Goal: Task Accomplishment & Management: Manage account settings

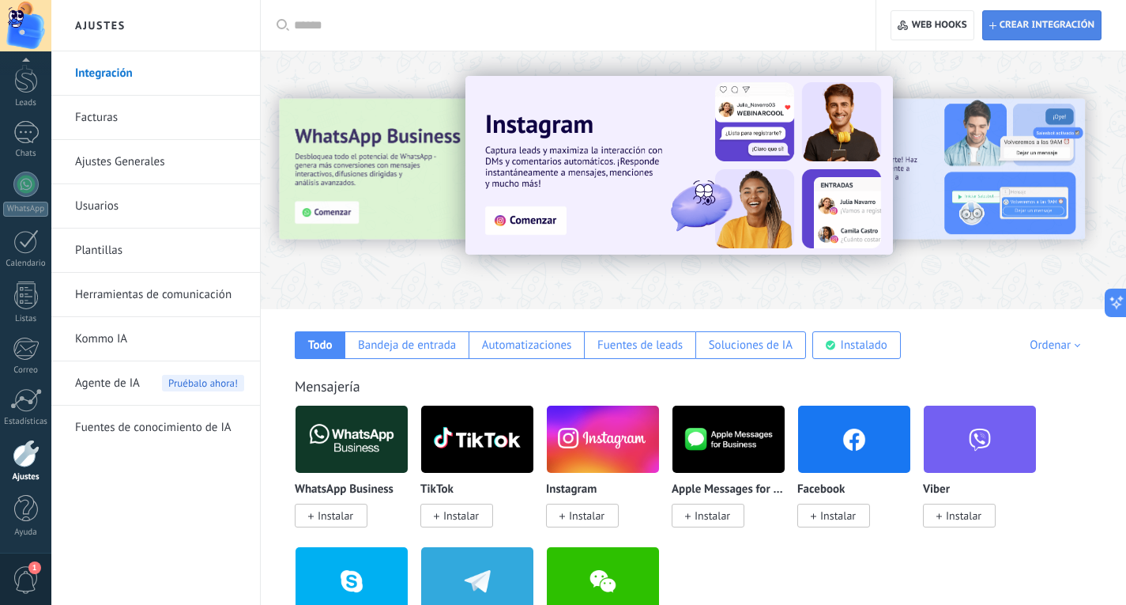
click at [1073, 31] on span "Crear integración" at bounding box center [1047, 25] width 95 height 13
type textarea "**********"
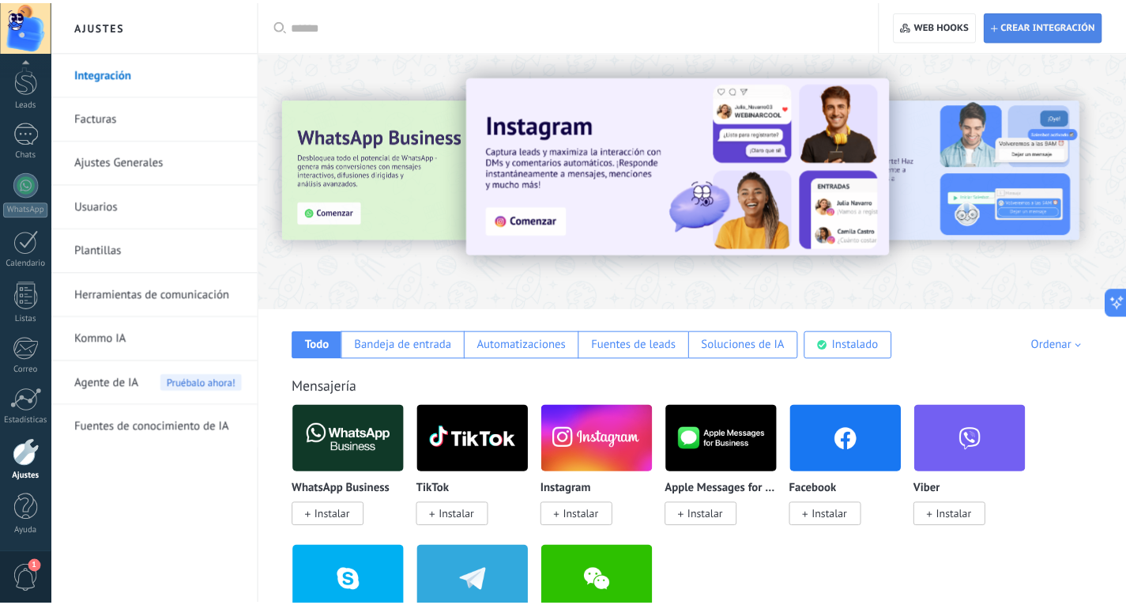
scroll to position [15, 0]
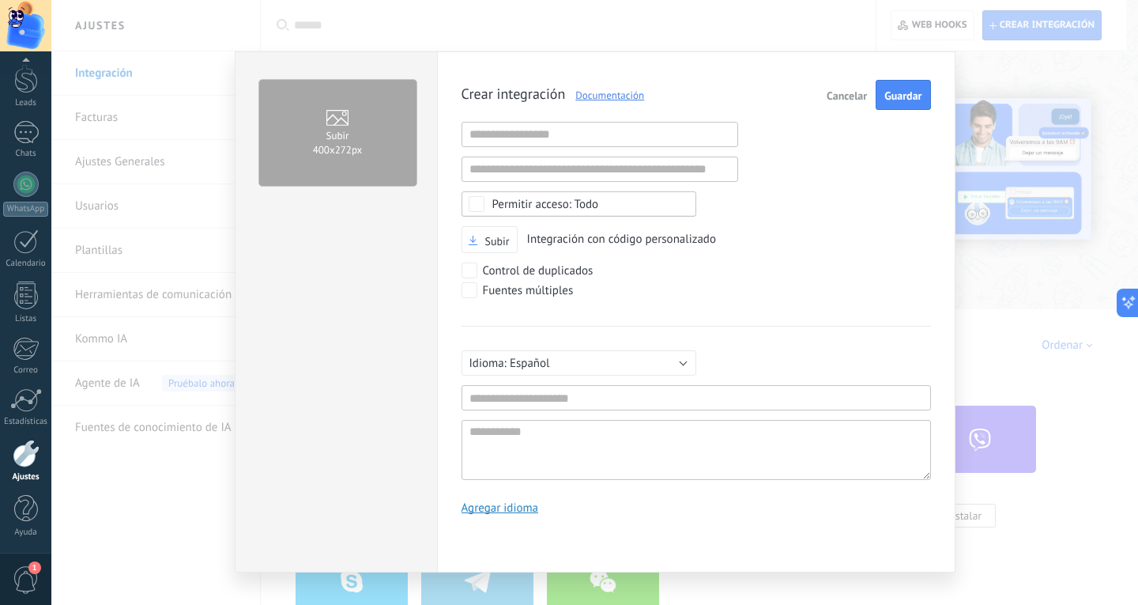
click at [843, 94] on span "Cancelar" at bounding box center [847, 95] width 40 height 11
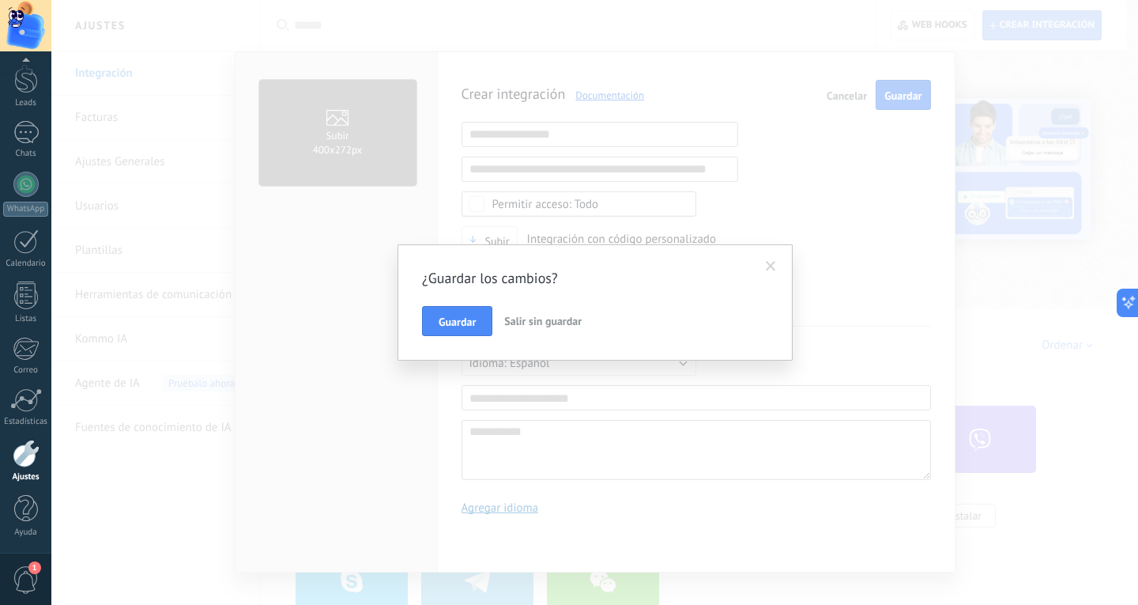
click at [535, 326] on span "Salir sin guardar" at bounding box center [542, 321] width 77 height 14
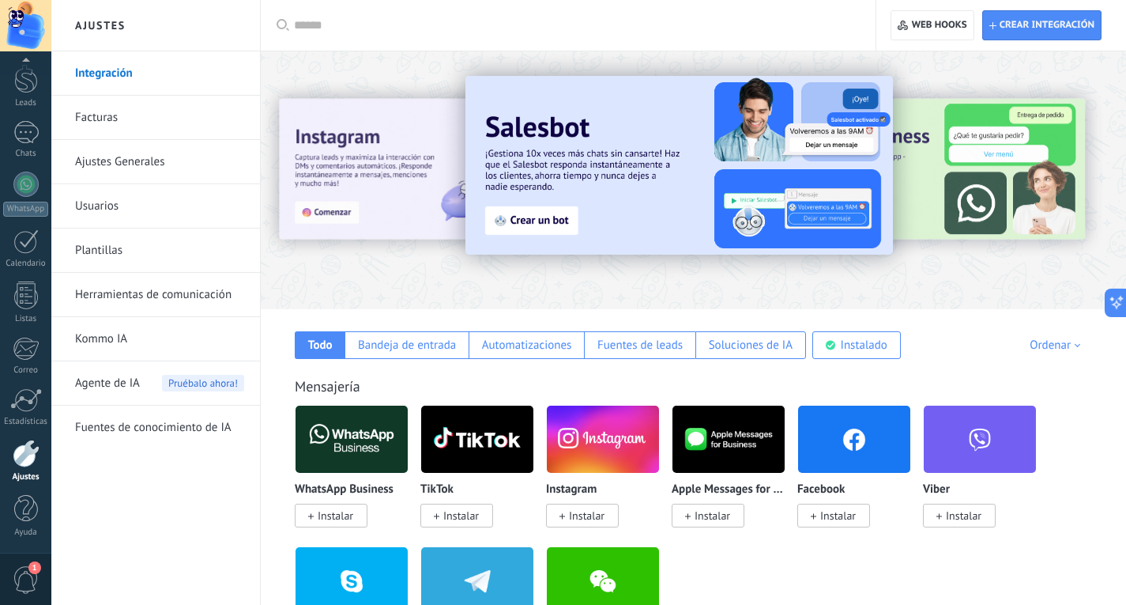
click at [119, 73] on link "Integración" at bounding box center [159, 73] width 169 height 44
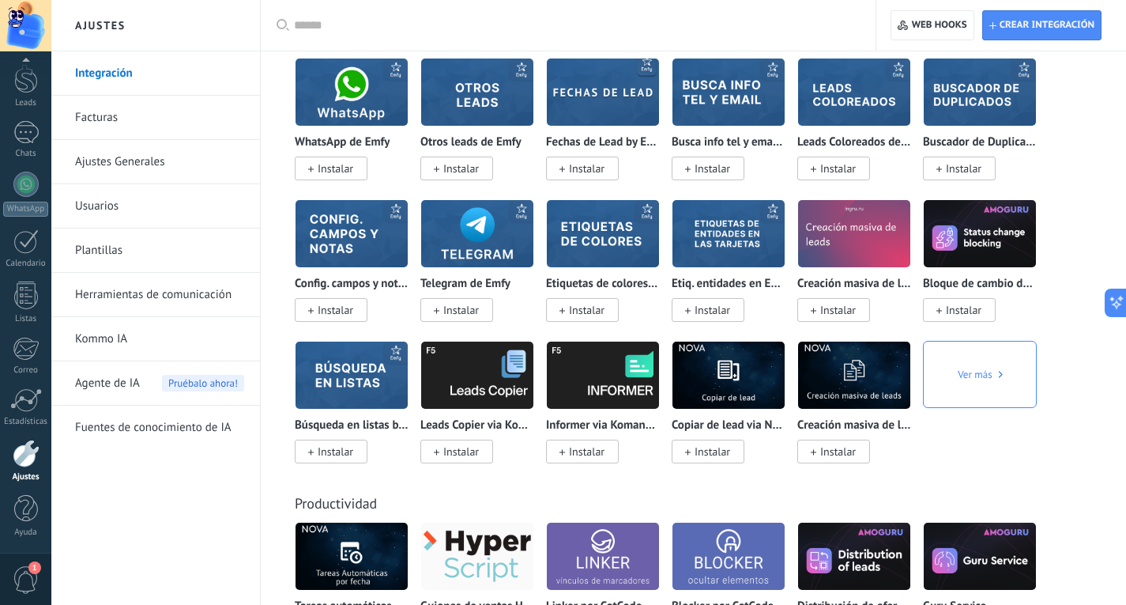
scroll to position [5147, 0]
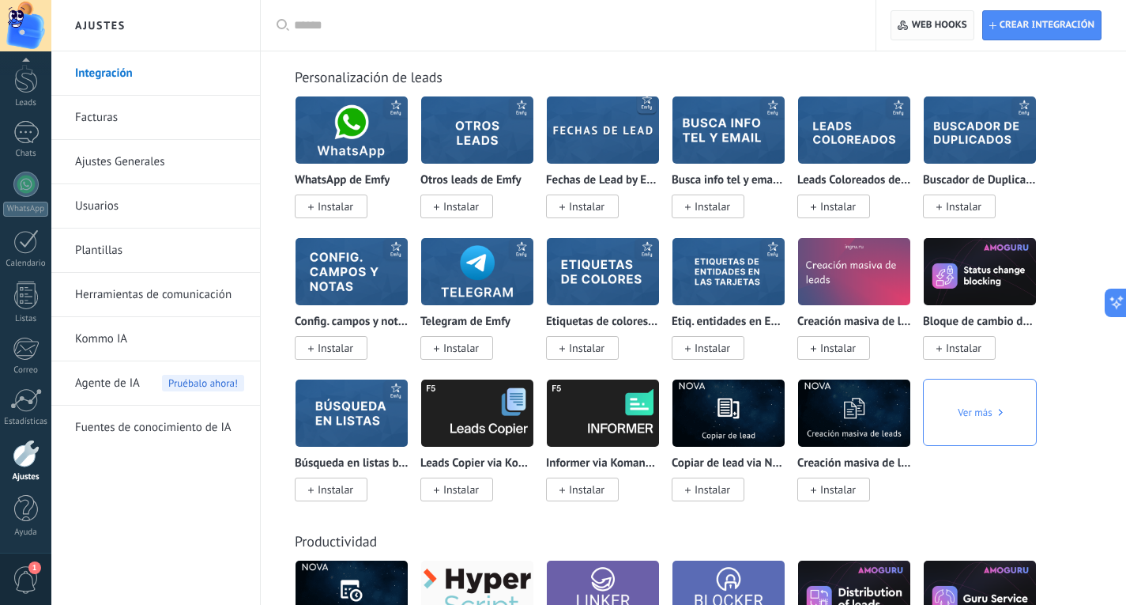
click at [928, 24] on span "Web hooks 0" at bounding box center [939, 25] width 55 height 13
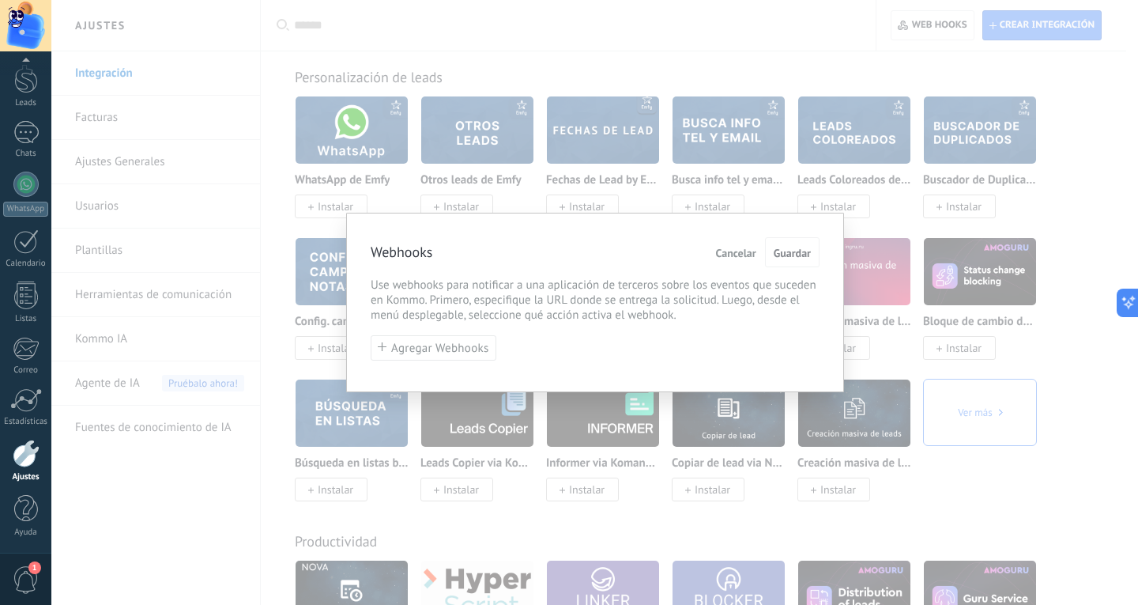
click at [748, 256] on span "Cancelar" at bounding box center [736, 252] width 40 height 11
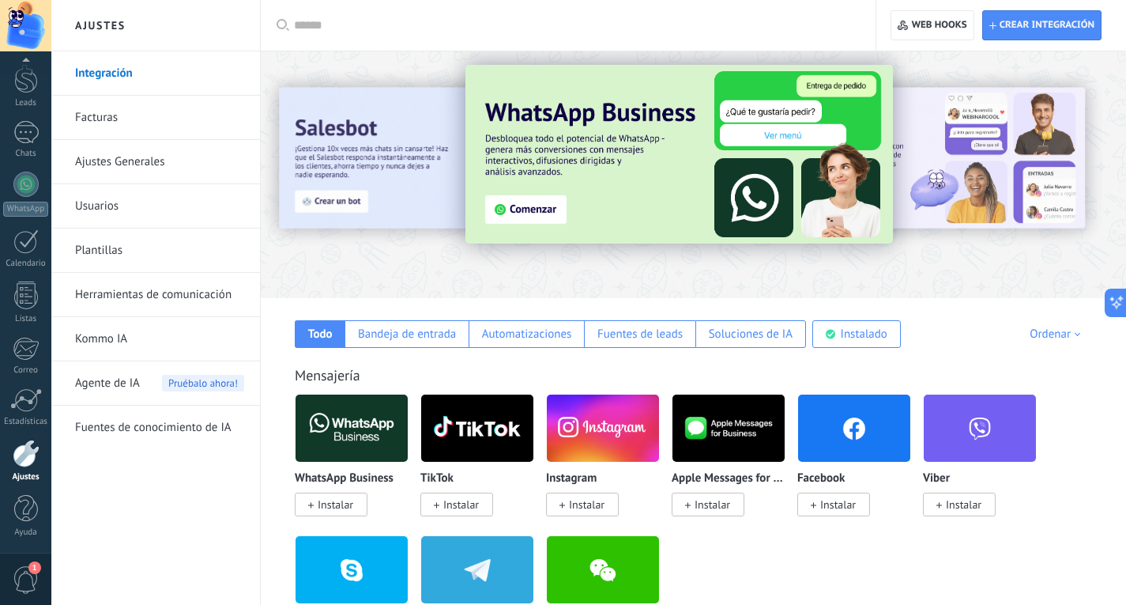
scroll to position [0, 0]
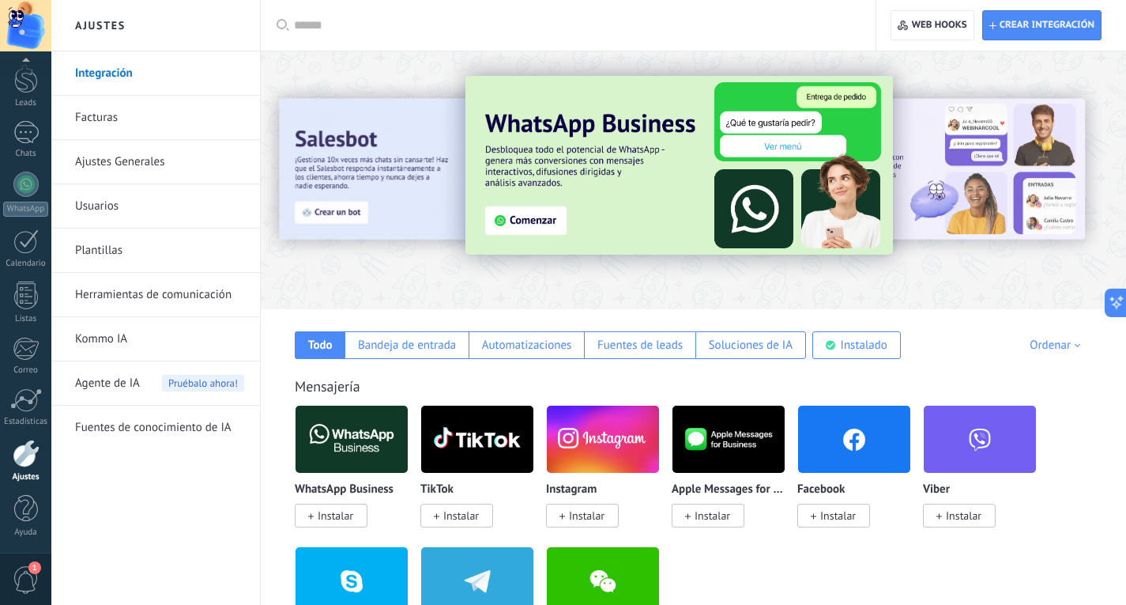
click at [112, 122] on link "Facturas" at bounding box center [159, 118] width 169 height 44
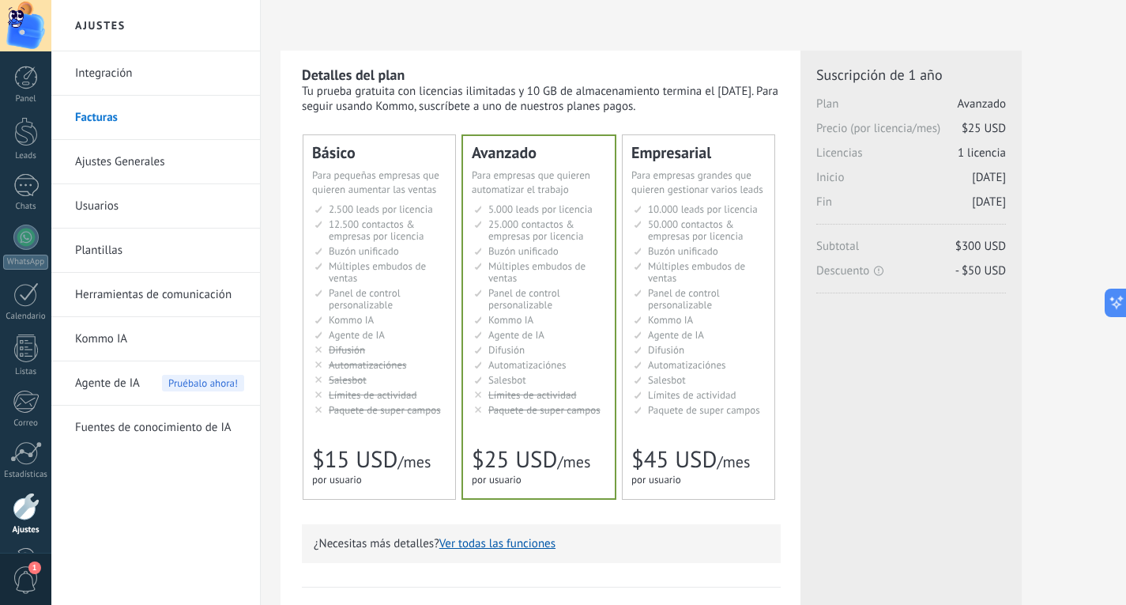
click at [179, 156] on link "Ajustes Generales" at bounding box center [159, 162] width 169 height 44
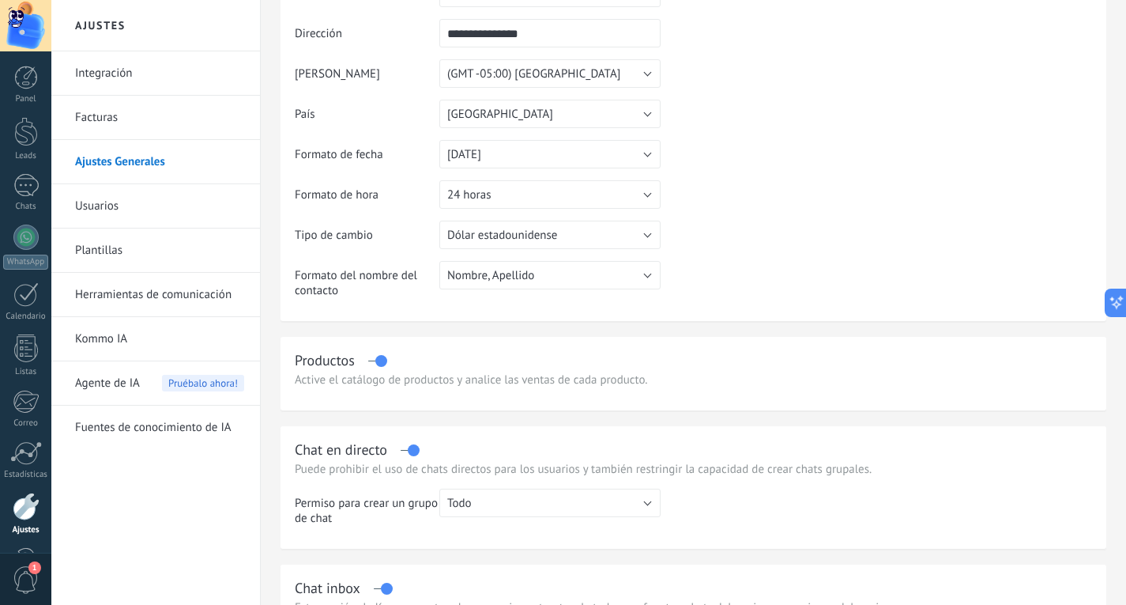
scroll to position [263, 0]
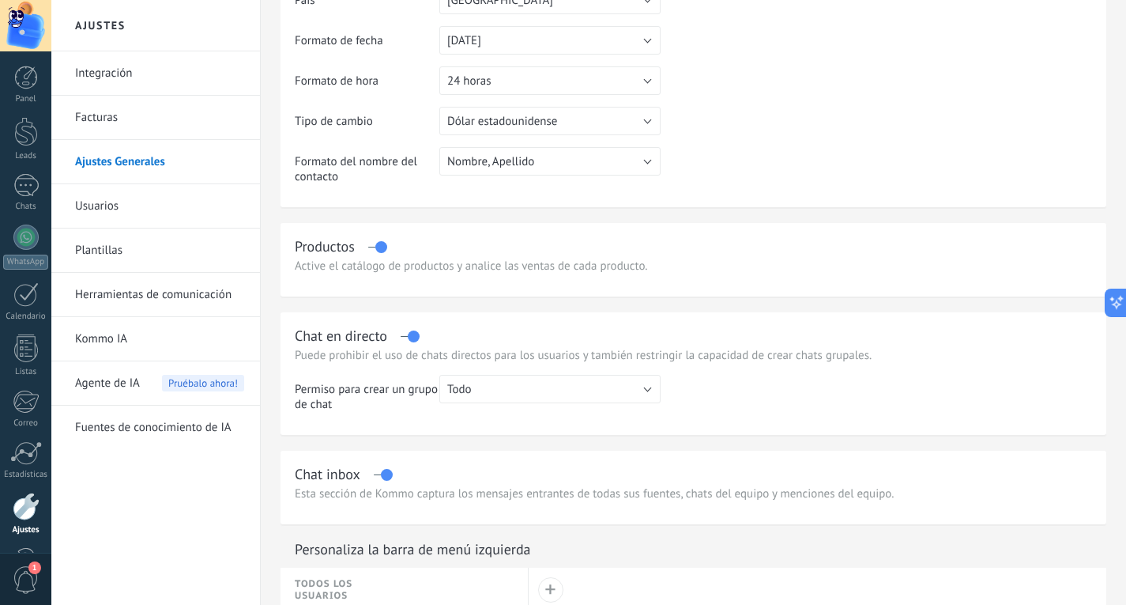
click at [130, 62] on link "Integración" at bounding box center [159, 73] width 169 height 44
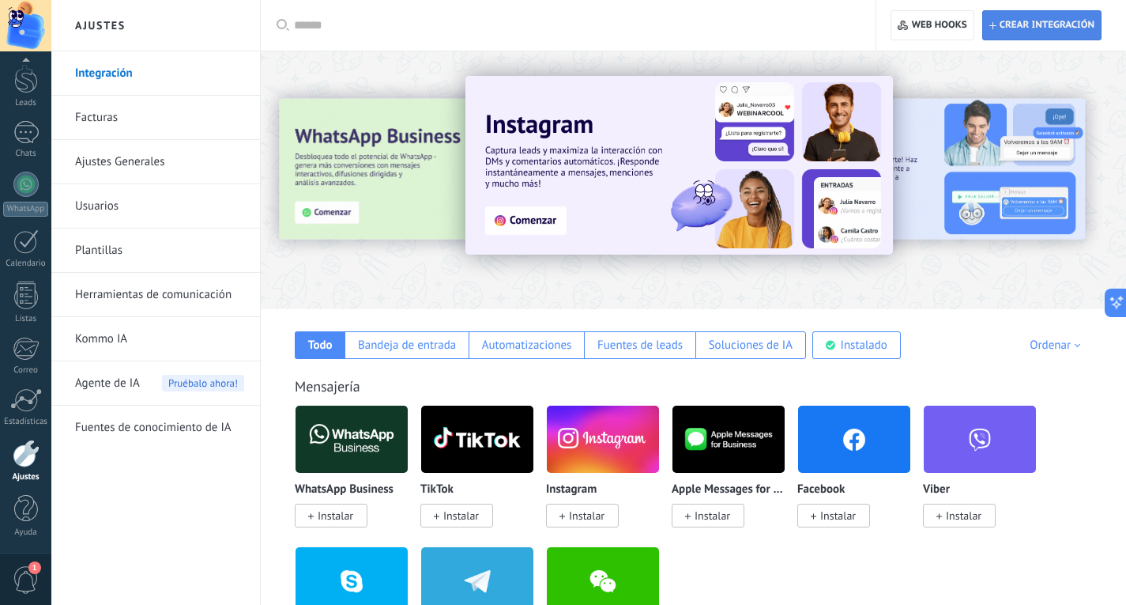
click at [1032, 28] on span "Crear integración" at bounding box center [1047, 25] width 95 height 13
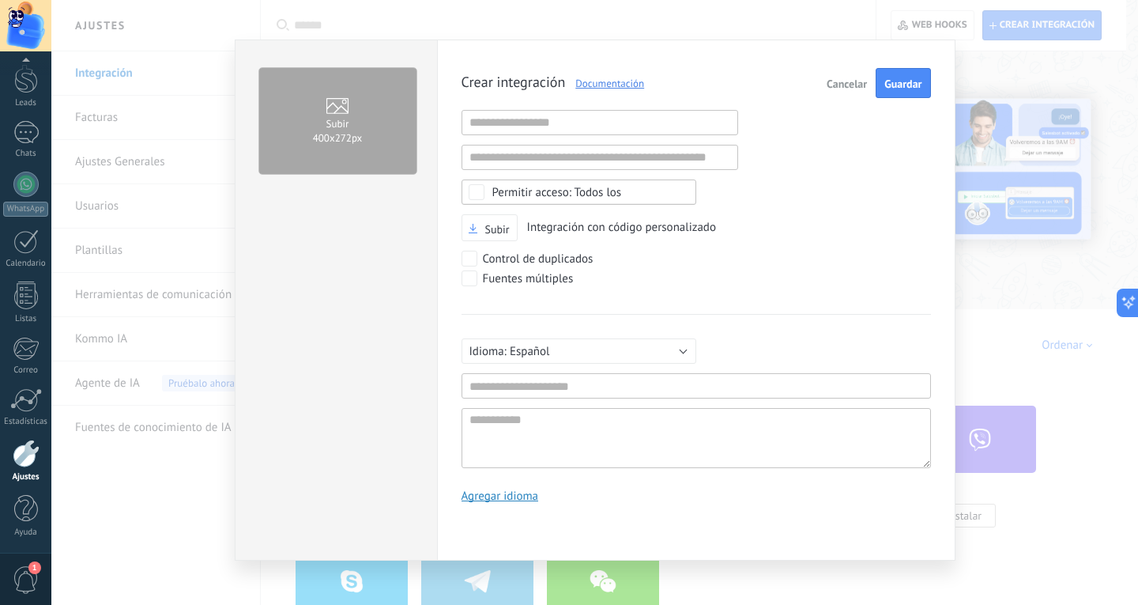
scroll to position [17, 0]
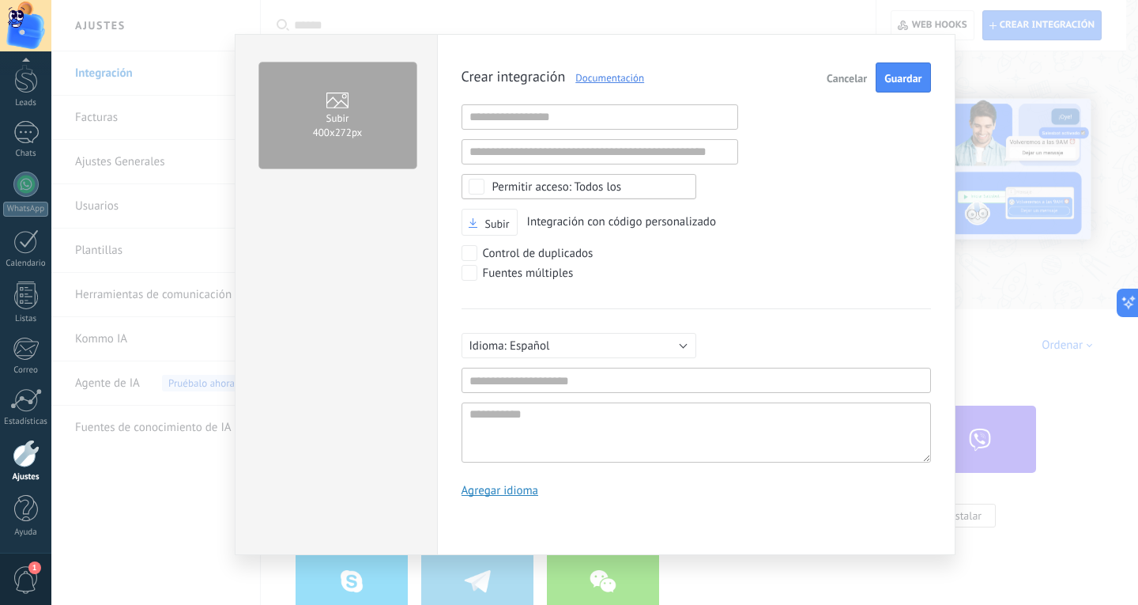
click at [531, 178] on div "Todos los" at bounding box center [579, 186] width 235 height 25
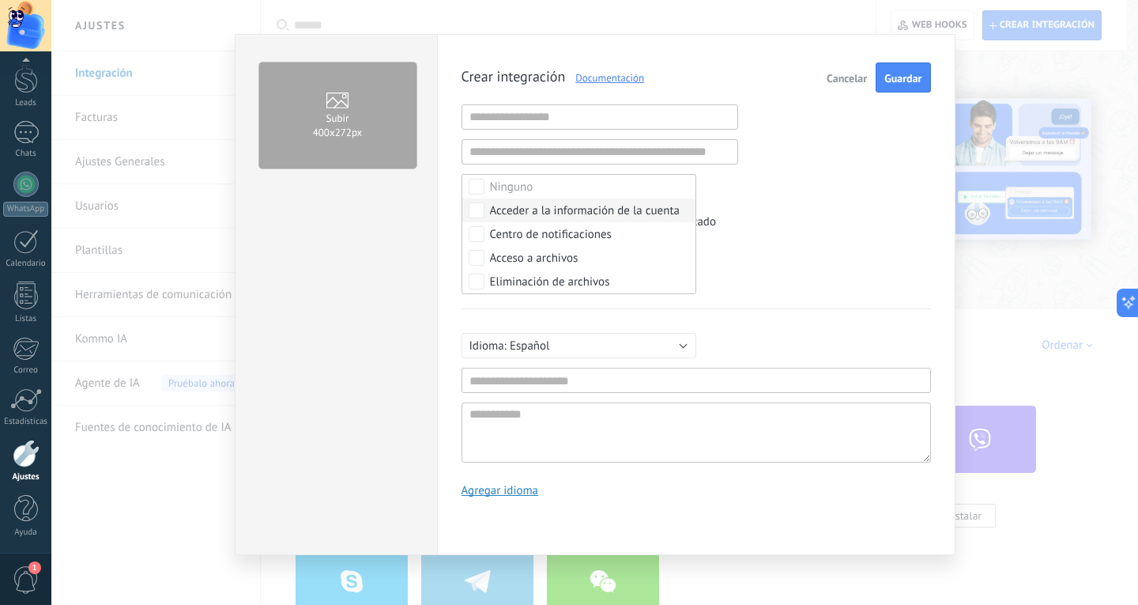
click at [856, 197] on div "Crear integración Documentación Cancelar Guardar URL inválida URL inválida Ning…" at bounding box center [697, 285] width 470 height 447
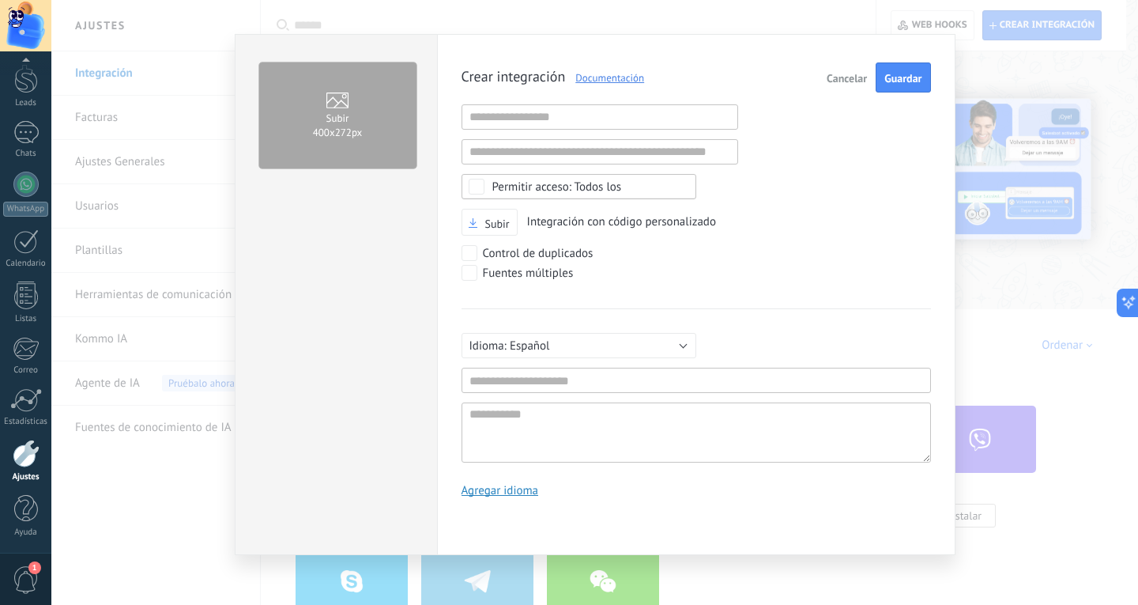
click at [847, 70] on button "Cancelar" at bounding box center [847, 77] width 53 height 30
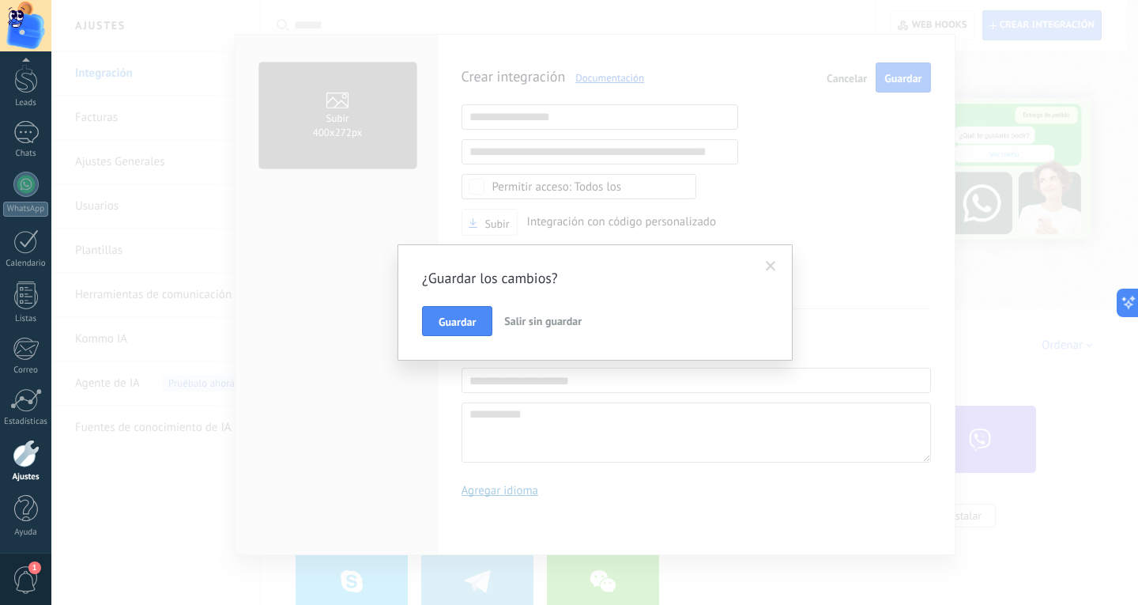
click at [539, 324] on span "Salir sin guardar" at bounding box center [542, 321] width 77 height 14
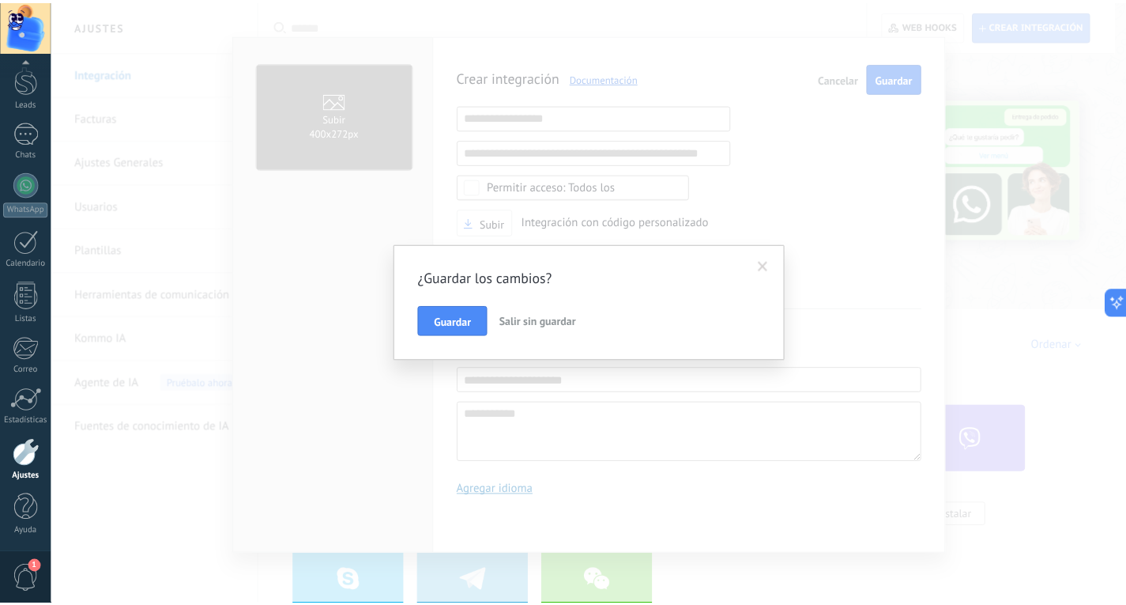
scroll to position [0, 0]
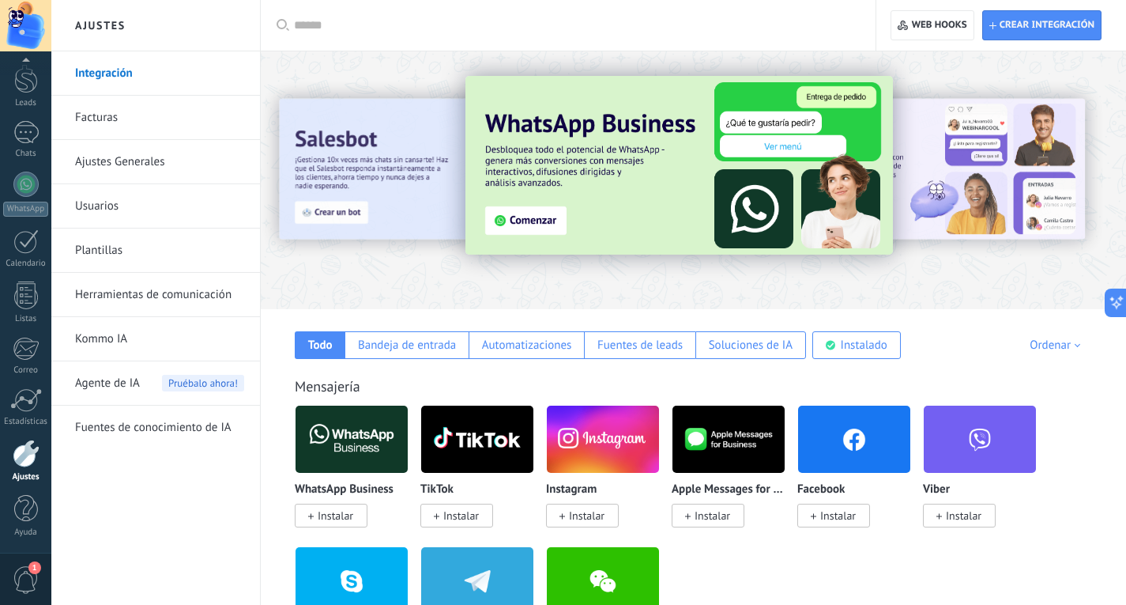
click at [35, 562] on span "1" at bounding box center [34, 567] width 13 height 13
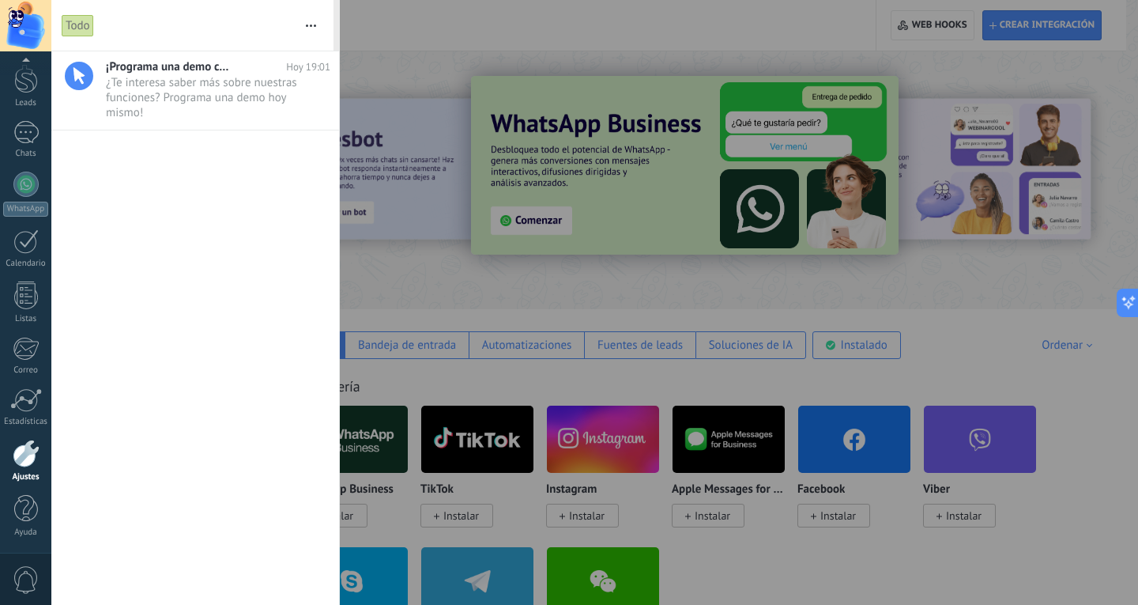
click at [424, 21] on div at bounding box center [569, 302] width 1138 height 605
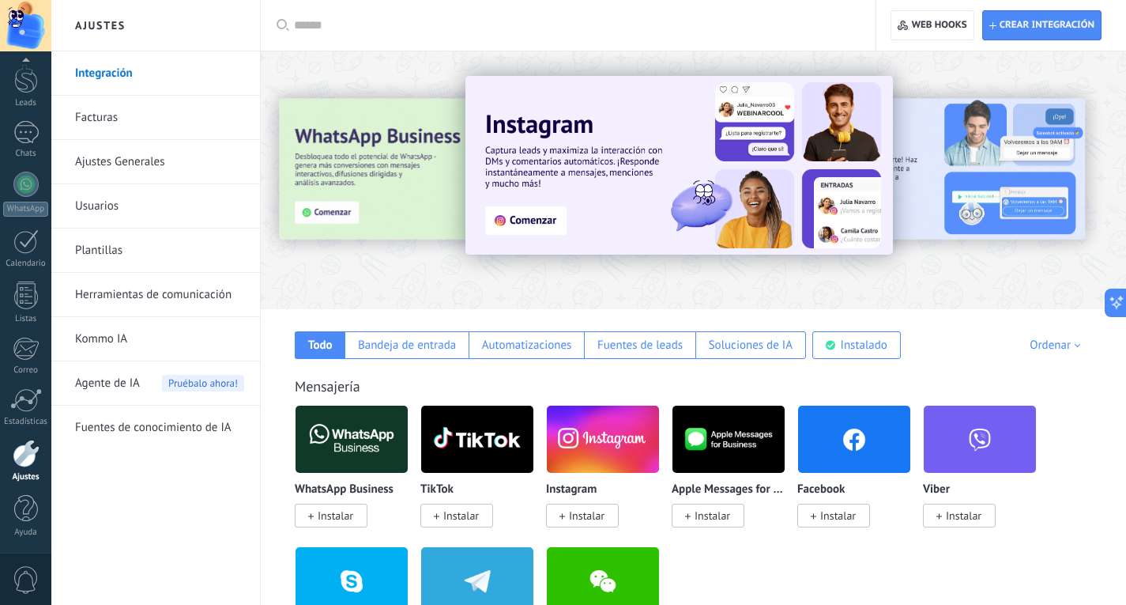
click at [123, 68] on link "Integración" at bounding box center [159, 73] width 169 height 44
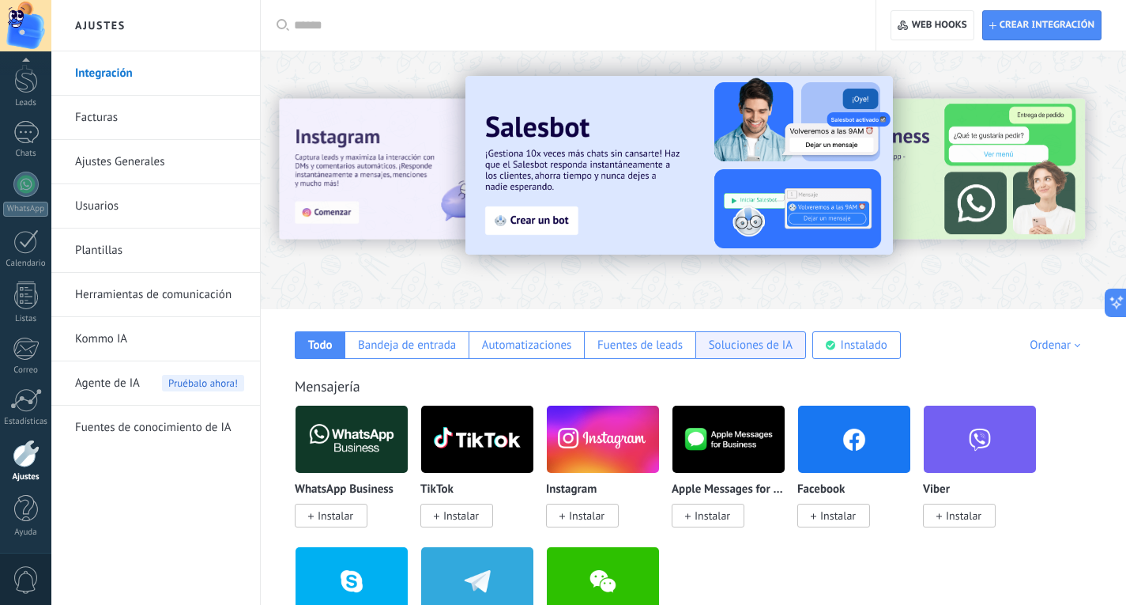
click at [745, 343] on div "Soluciones de IA" at bounding box center [751, 345] width 84 height 15
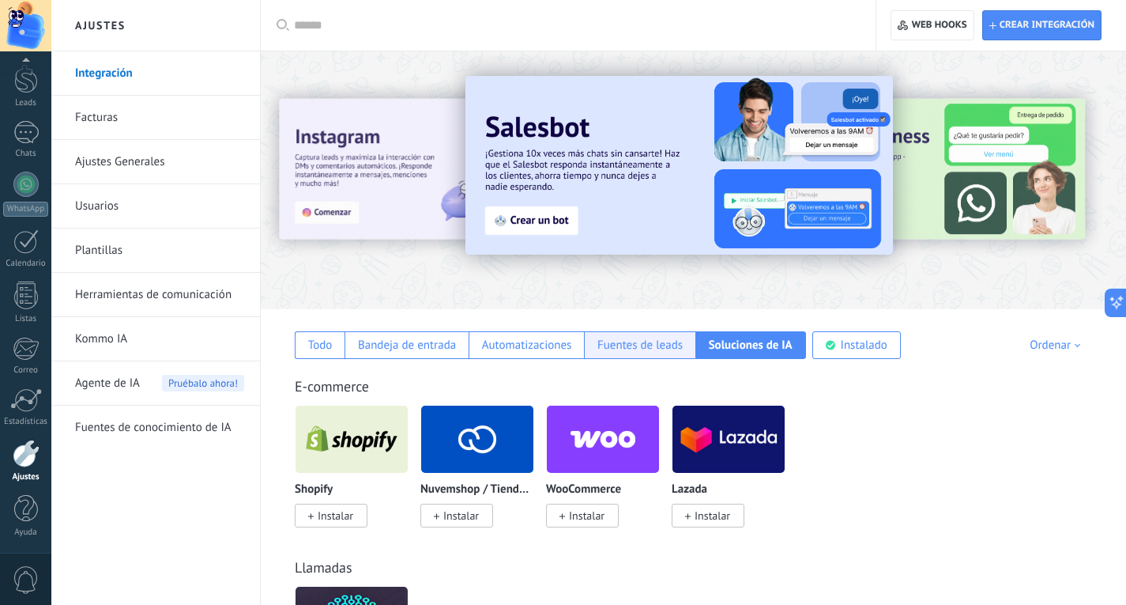
click at [644, 353] on div "Fuentes de leads" at bounding box center [639, 345] width 111 height 28
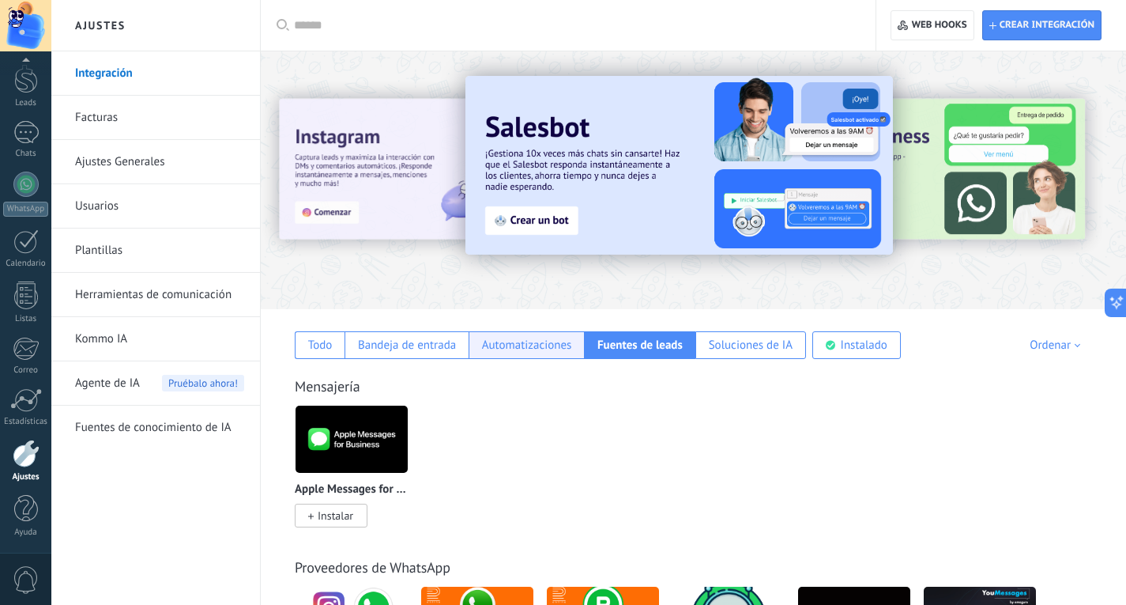
click at [532, 345] on div "Automatizaciones" at bounding box center [527, 345] width 90 height 15
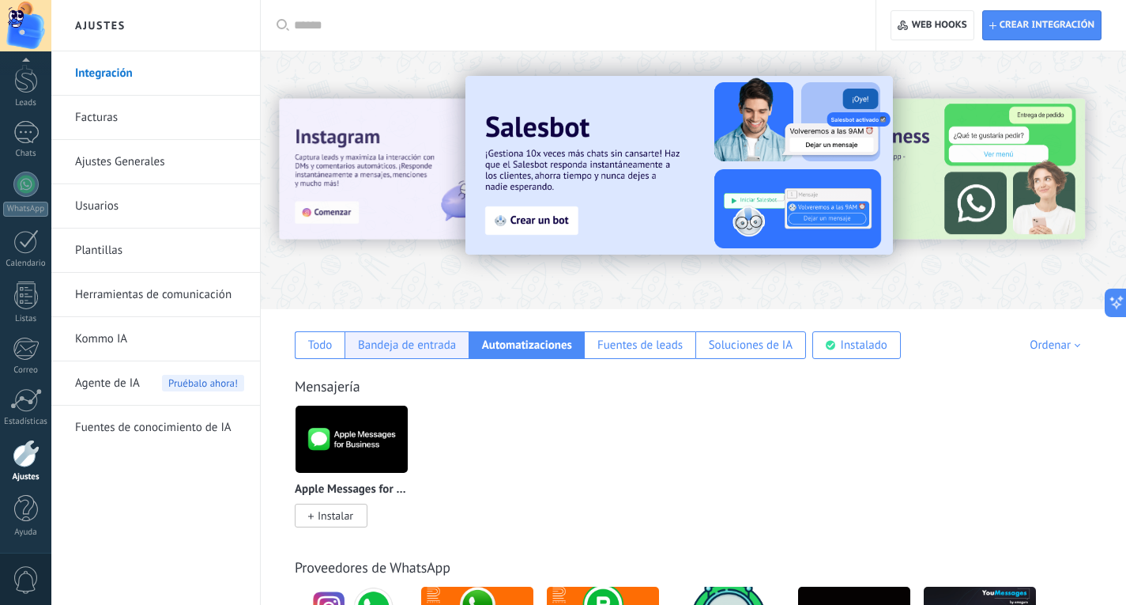
click at [438, 345] on div "Bandeja de entrada" at bounding box center [407, 345] width 98 height 15
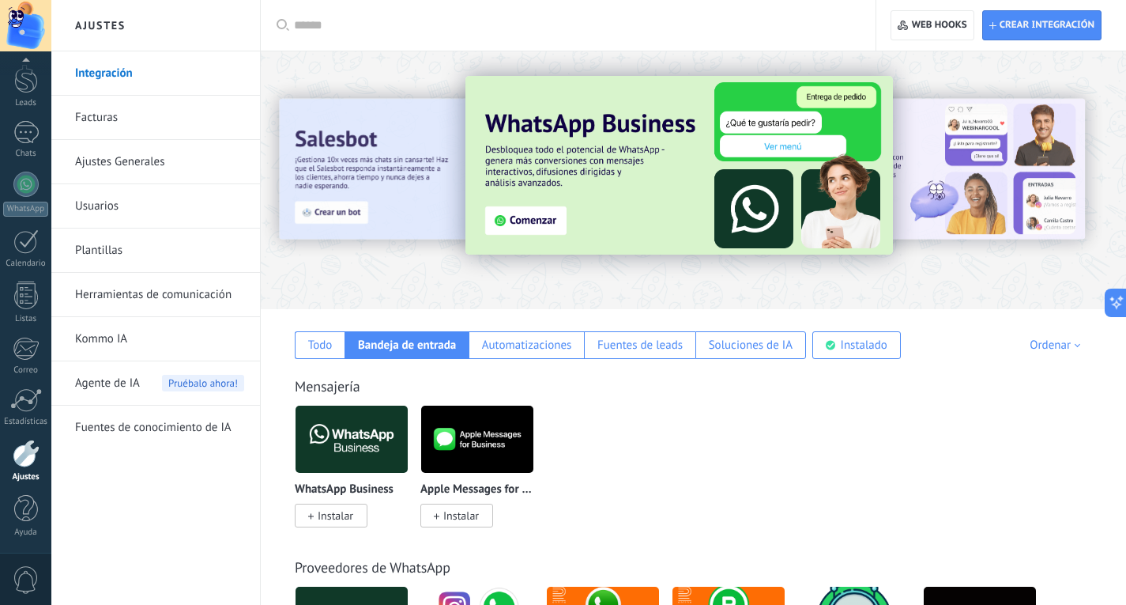
click at [108, 219] on link "Usuarios" at bounding box center [159, 206] width 169 height 44
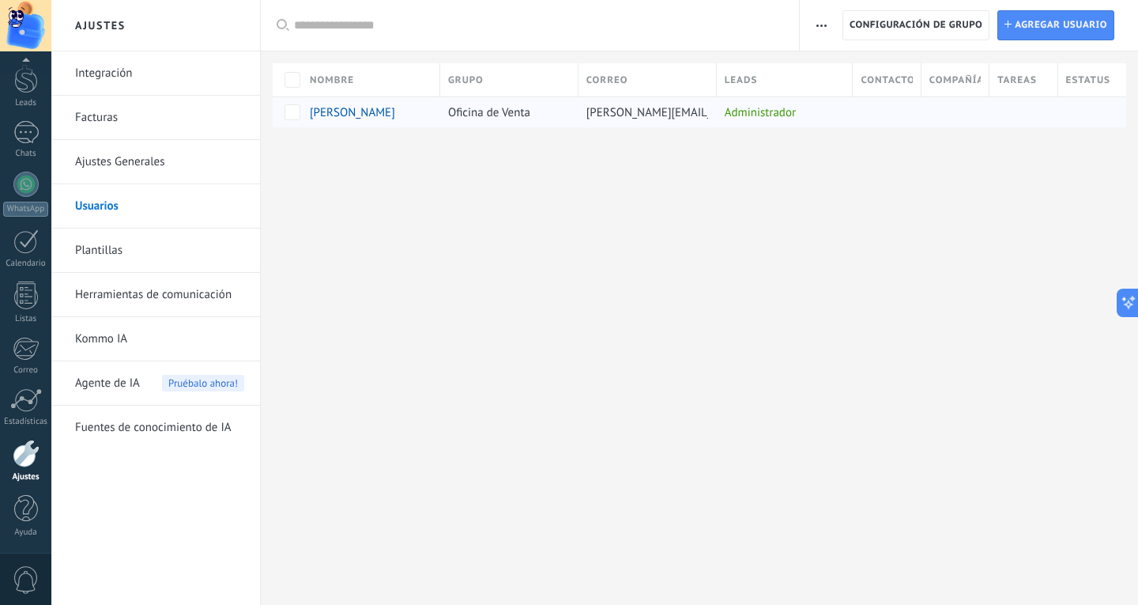
click at [375, 114] on span "[PERSON_NAME]" at bounding box center [352, 112] width 85 height 15
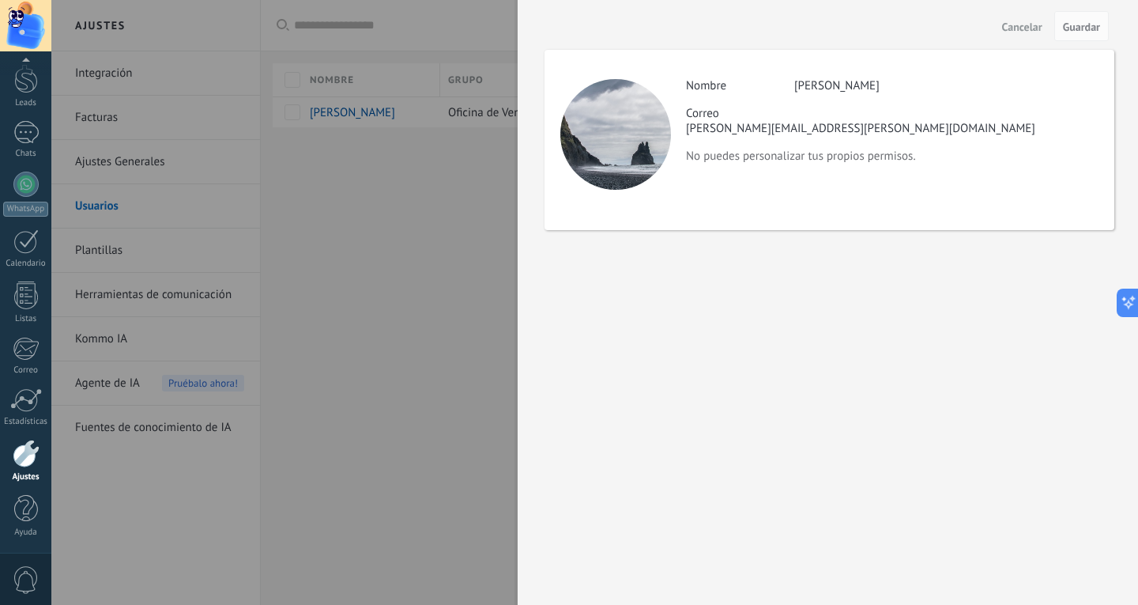
click at [824, 130] on div "Actividad Nombre [PERSON_NAME] [PERSON_NAME] [PERSON_NAME][EMAIL_ADDRESS][PERSO…" at bounding box center [892, 120] width 412 height 85
click at [1024, 18] on button "Cancelar" at bounding box center [1022, 25] width 53 height 25
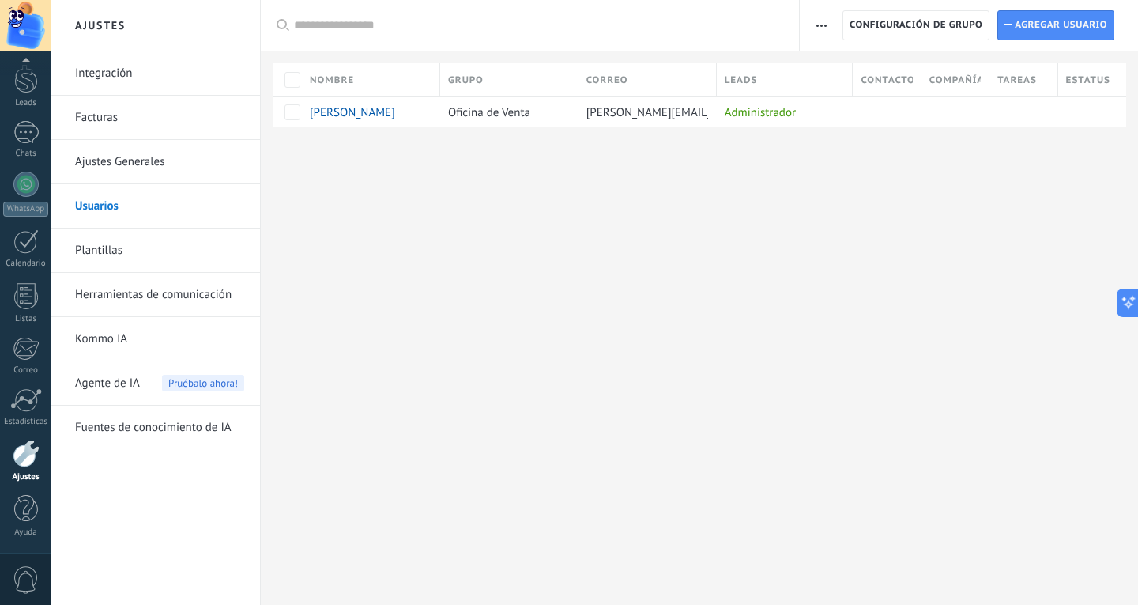
click at [111, 81] on link "Integración" at bounding box center [159, 73] width 169 height 44
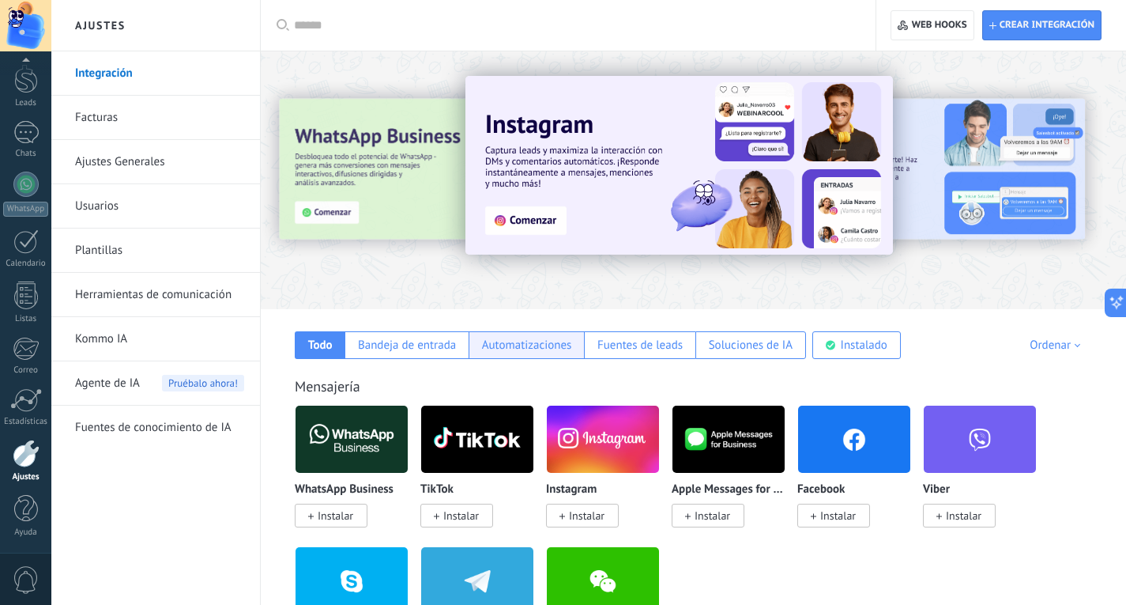
click at [533, 346] on div "Automatizaciones" at bounding box center [527, 345] width 90 height 15
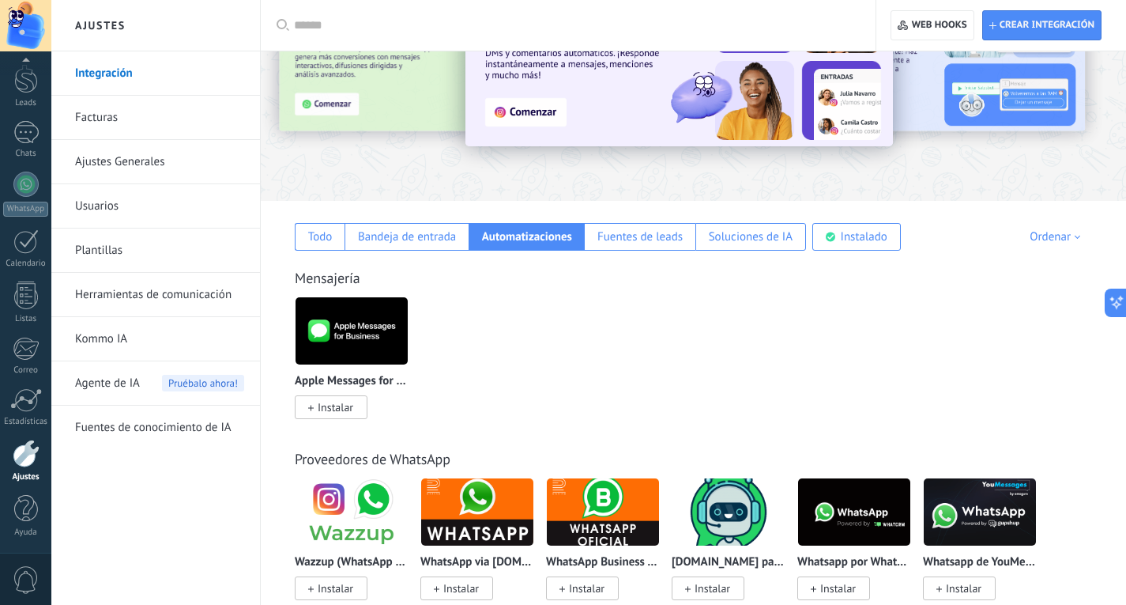
scroll to position [263, 0]
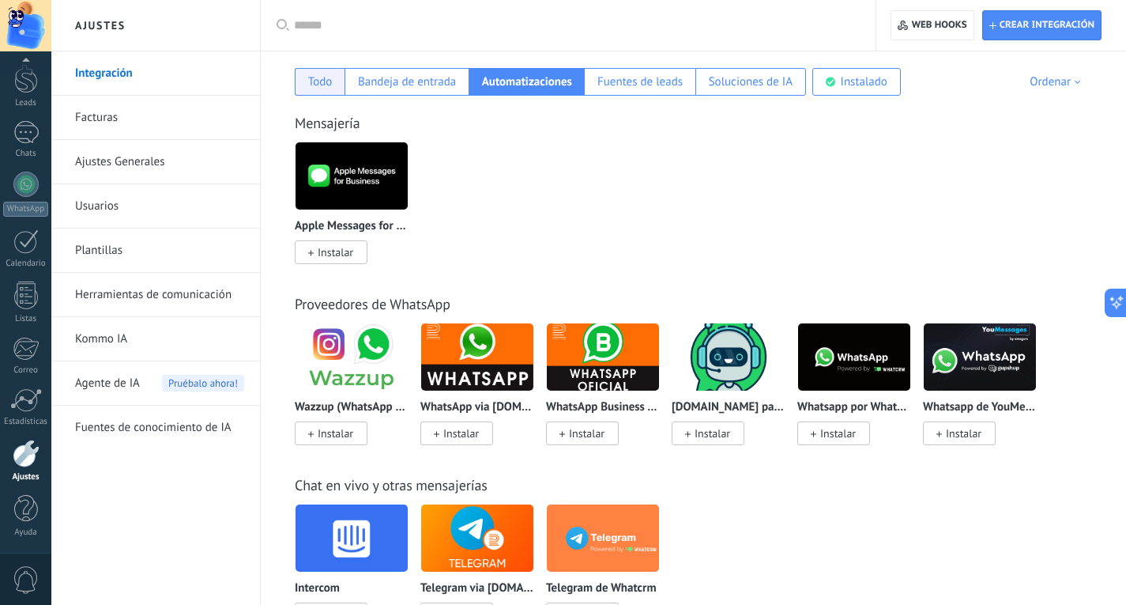
click at [331, 86] on div "Todo" at bounding box center [320, 81] width 25 height 15
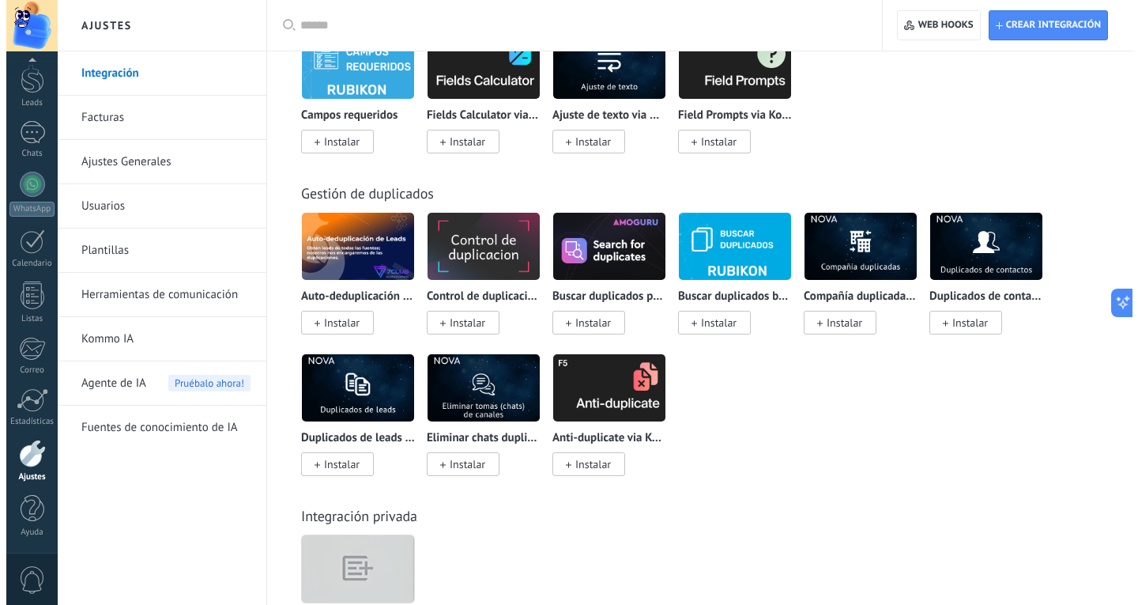
scroll to position [6514, 0]
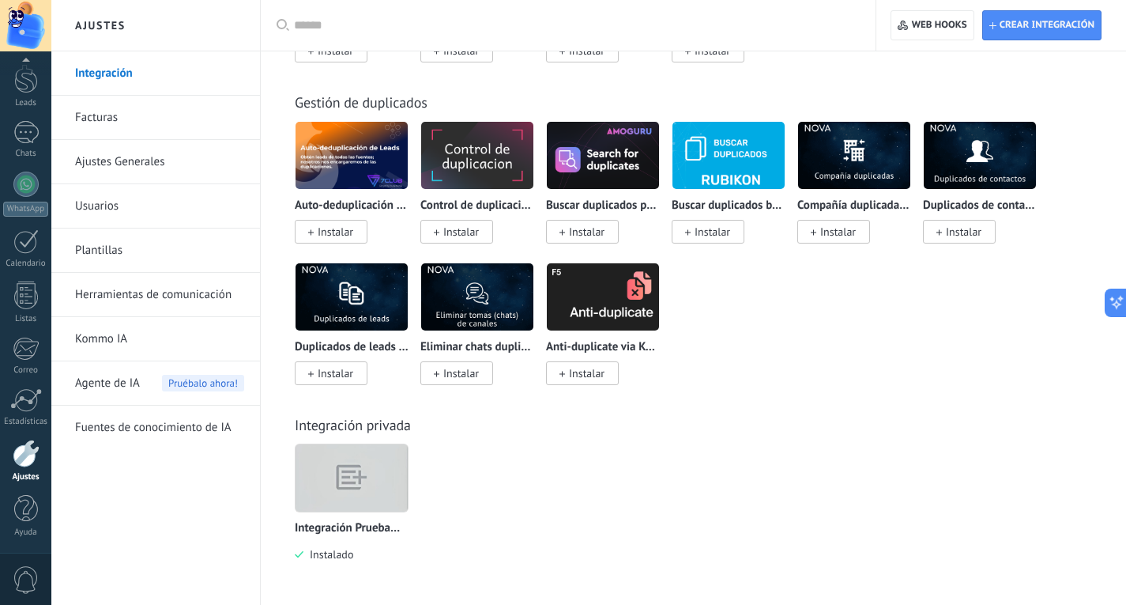
click at [325, 485] on img at bounding box center [352, 478] width 112 height 86
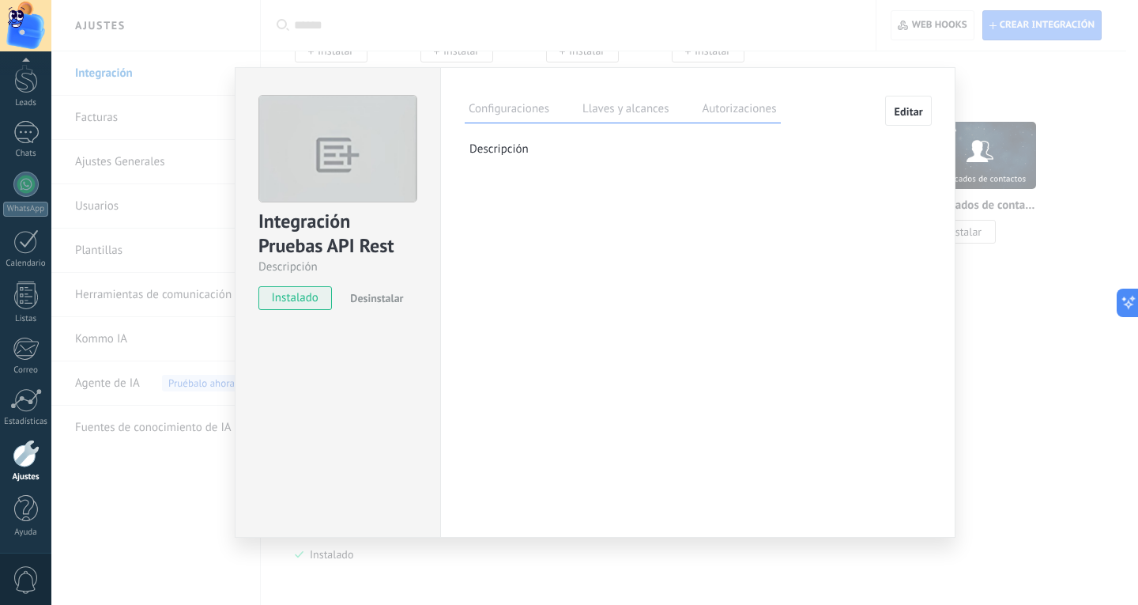
click at [707, 111] on label "Autorizaciones" at bounding box center [739, 111] width 82 height 23
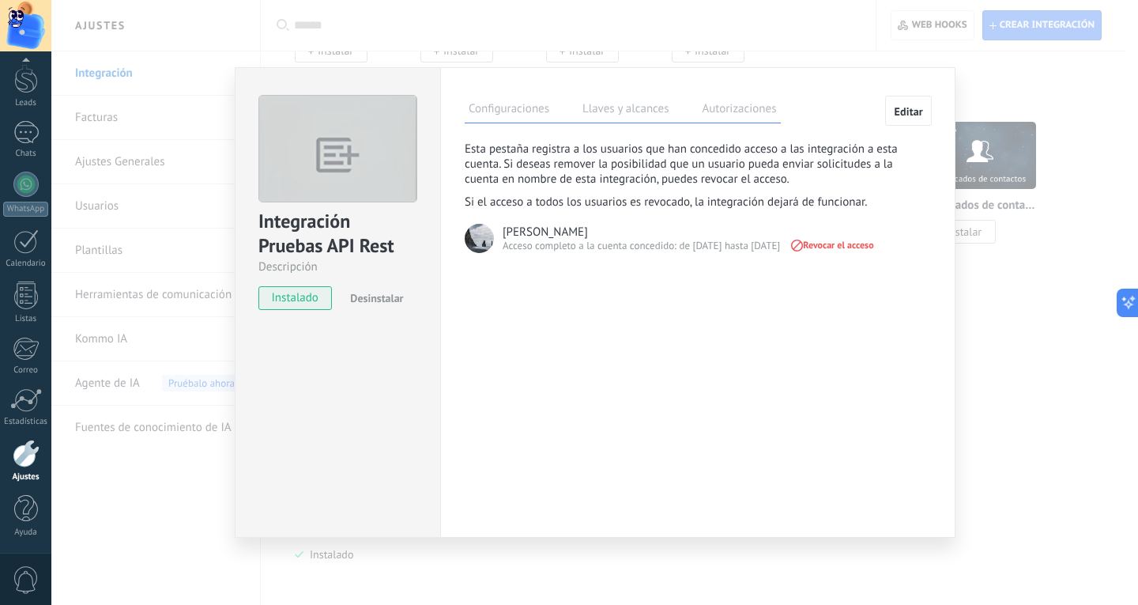
click at [656, 109] on label "Llaves y alcances" at bounding box center [626, 111] width 94 height 23
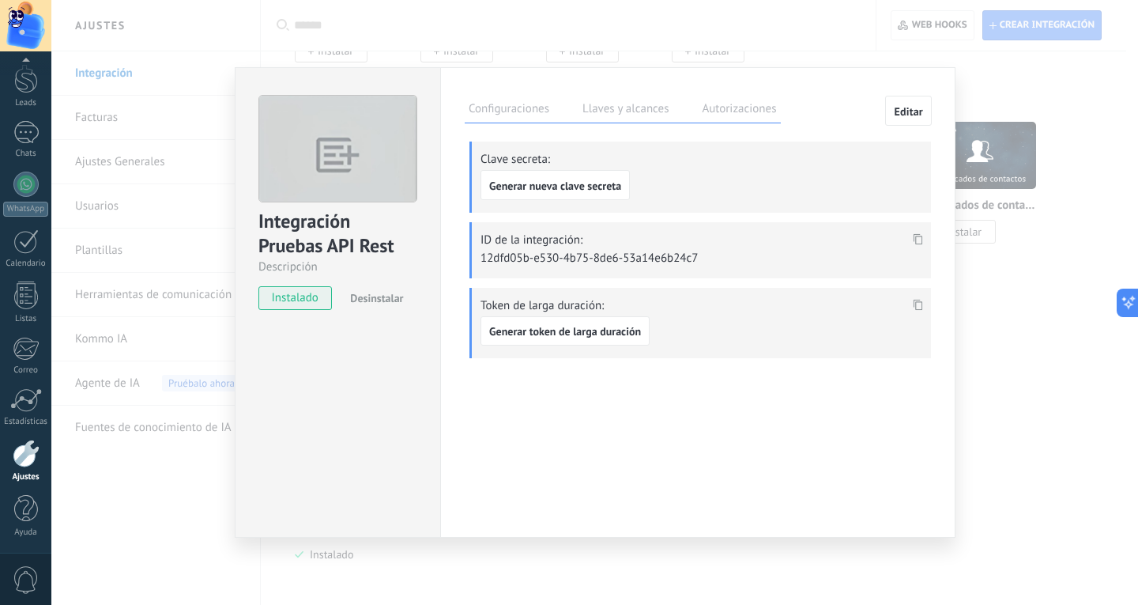
click at [712, 114] on label "Autorizaciones" at bounding box center [739, 111] width 82 height 23
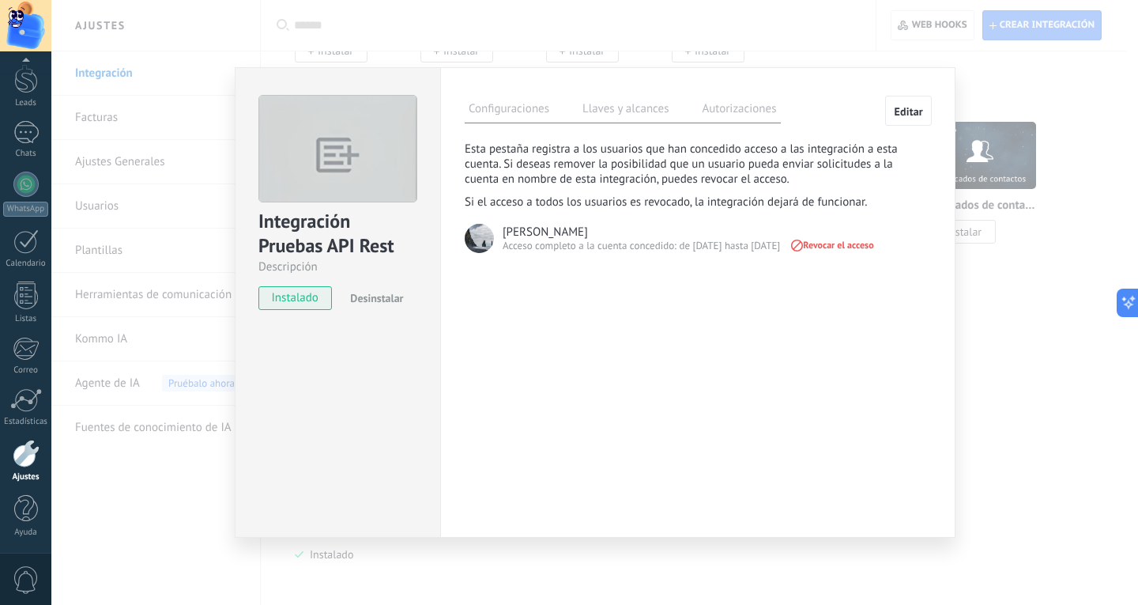
click at [573, 240] on div "Acceso completo a la cuenta concedido: de [DATE] hasta [DATE]" at bounding box center [641, 246] width 277 height 14
click at [915, 116] on span "Editar" at bounding box center [908, 111] width 29 height 11
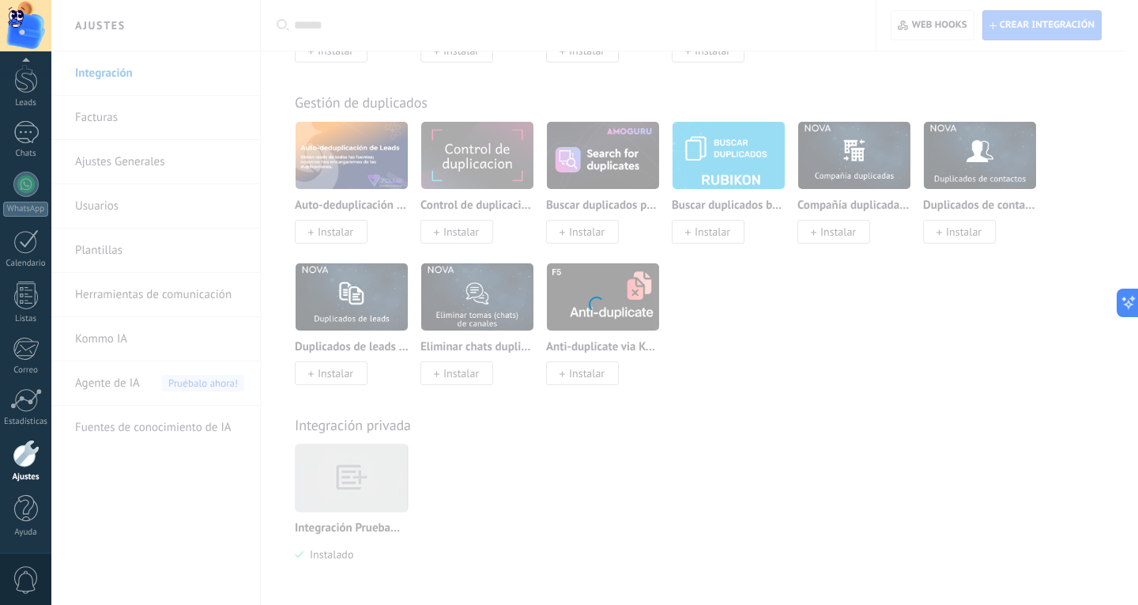
type textarea "**********"
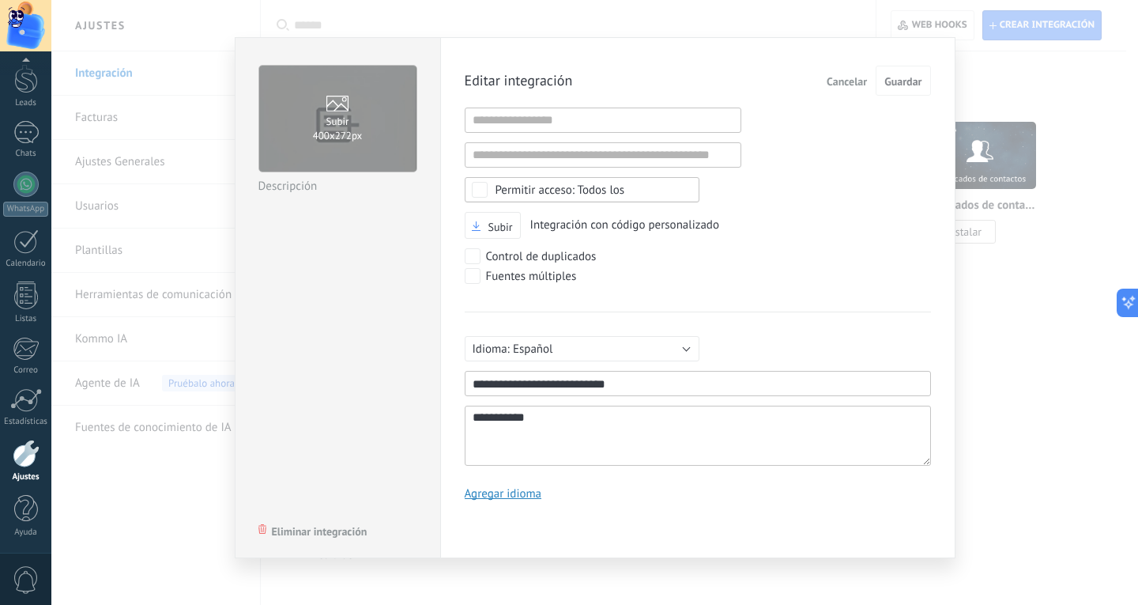
scroll to position [17, 0]
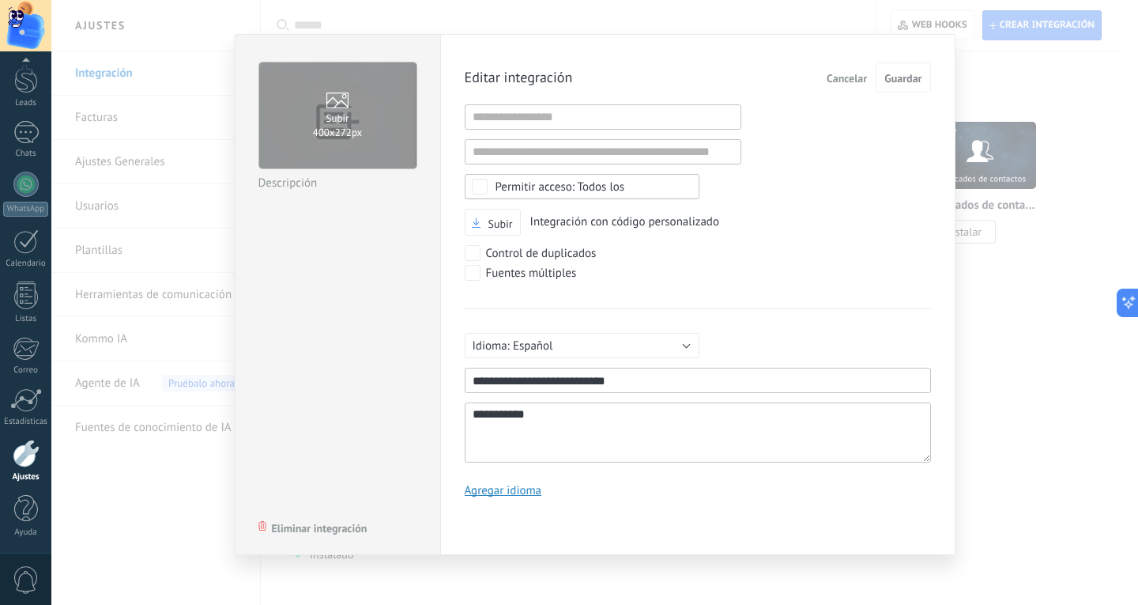
click at [560, 411] on textarea "**********" at bounding box center [698, 432] width 466 height 60
click at [577, 186] on div "Todos los" at bounding box center [561, 187] width 130 height 12
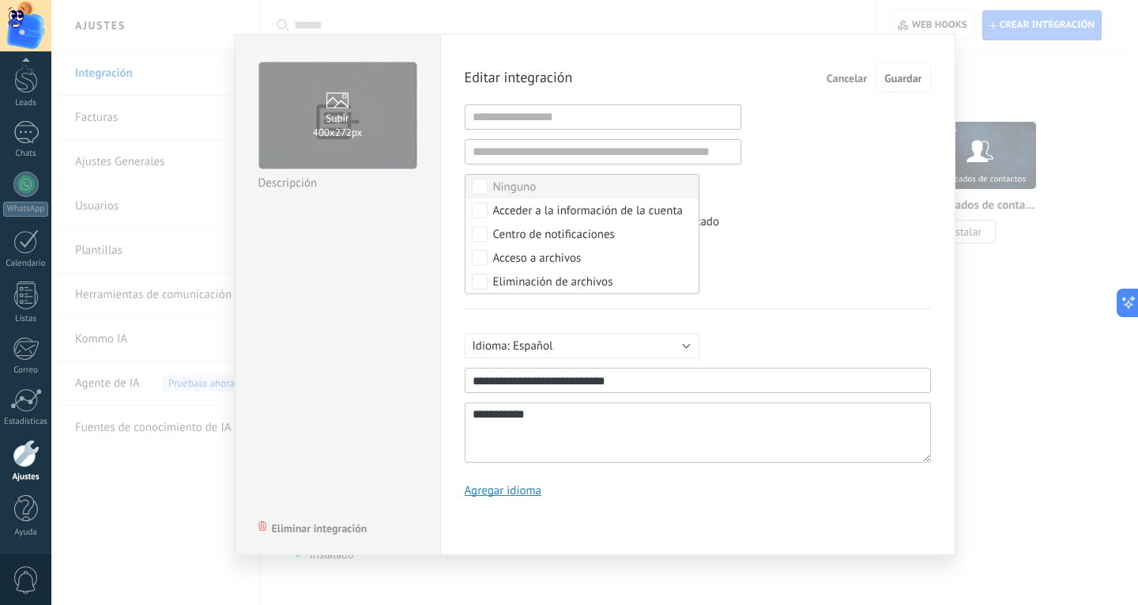
click at [952, 213] on div "**********" at bounding box center [697, 294] width 515 height 521
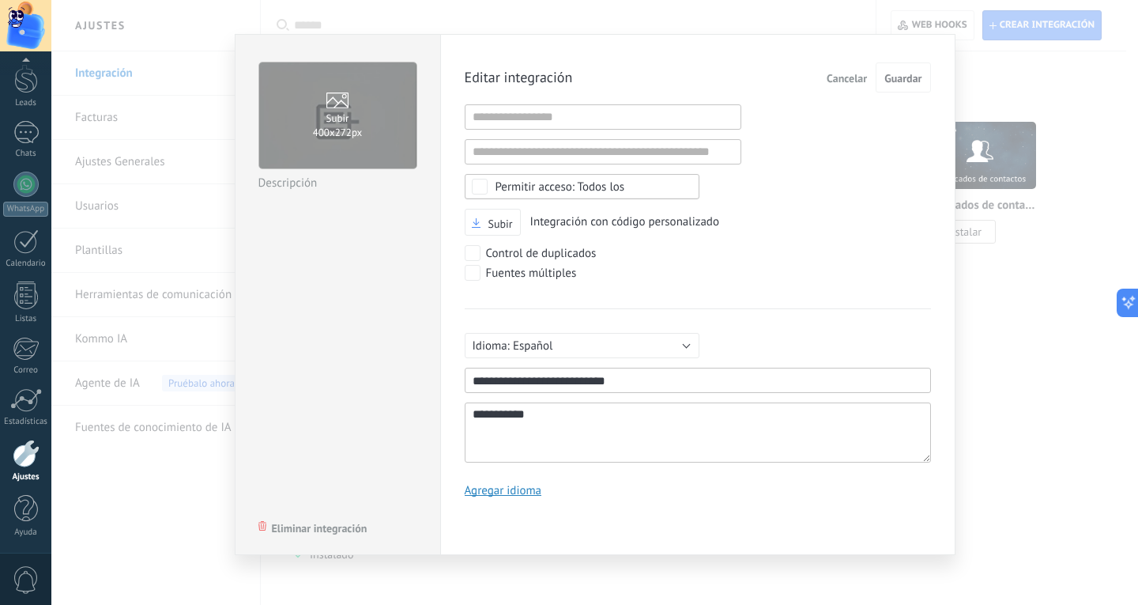
click at [840, 77] on span "Cancelar" at bounding box center [847, 78] width 40 height 11
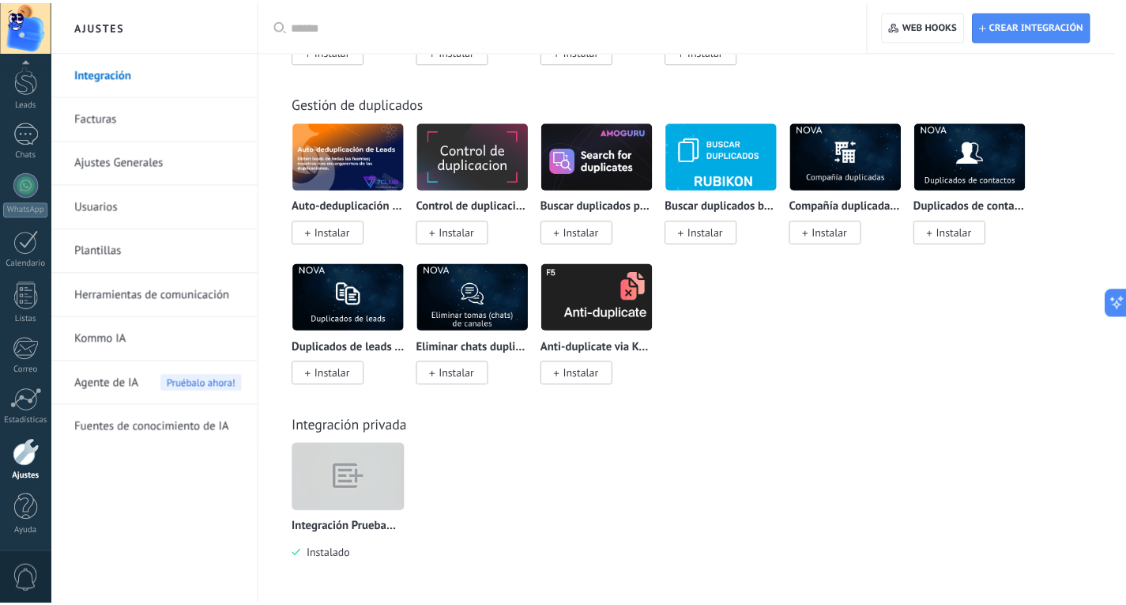
scroll to position [0, 0]
